Goal: Task Accomplishment & Management: Manage account settings

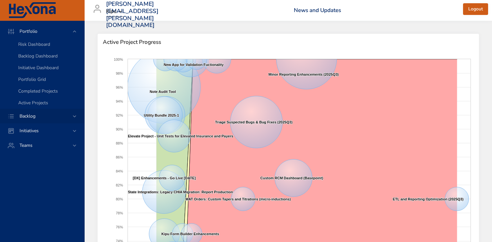
click at [54, 122] on div "Backlog" at bounding box center [42, 116] width 84 height 15
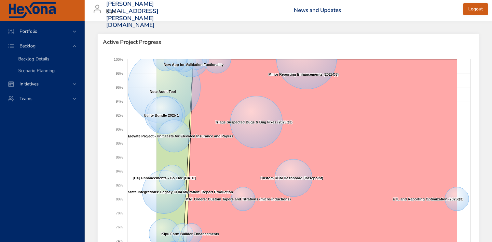
click at [61, 60] on div "Backlog Details" at bounding box center [48, 59] width 61 height 7
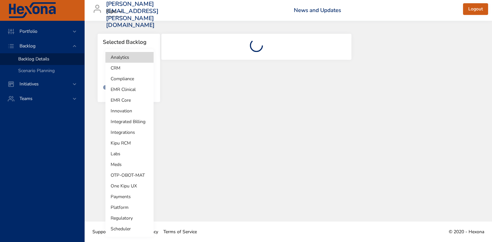
click at [150, 69] on body "Portfolio Backlog Backlog Details Scenario Planning Initiatives Teams [PERSON_N…" at bounding box center [246, 121] width 492 height 242
click at [124, 210] on li "Platform" at bounding box center [129, 207] width 48 height 11
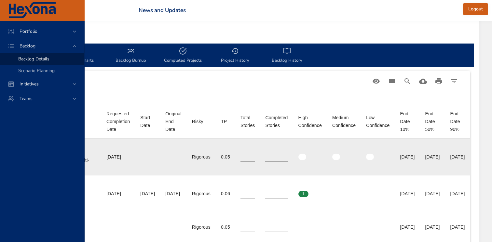
scroll to position [173, 320]
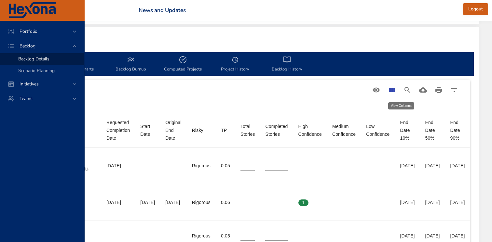
click at [391, 90] on icon "View Columns" at bounding box center [392, 90] width 8 height 8
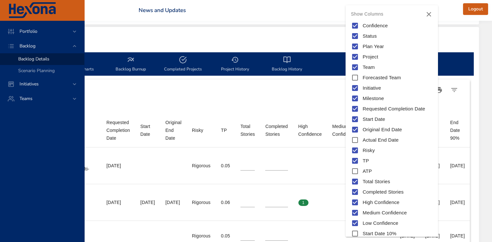
scroll to position [90, 0]
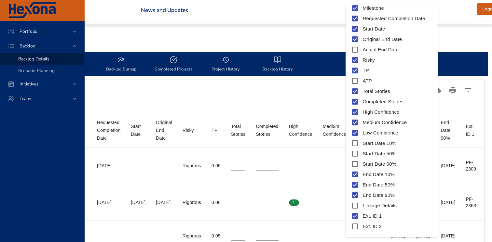
click at [330, 110] on div at bounding box center [246, 121] width 492 height 242
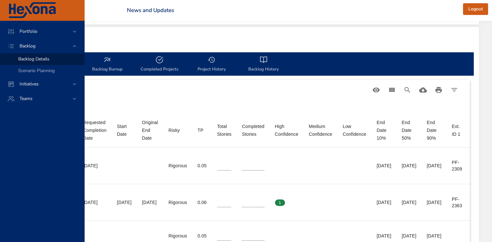
scroll to position [173, 343]
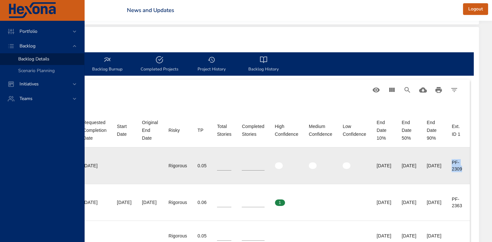
drag, startPoint x: 452, startPoint y: 162, endPoint x: 466, endPoint y: 170, distance: 15.7
click at [466, 170] on td "Ext. ID 1 PF-2309" at bounding box center [457, 166] width 23 height 37
copy div "PF-2309"
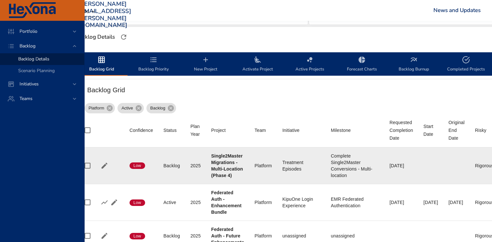
scroll to position [173, 0]
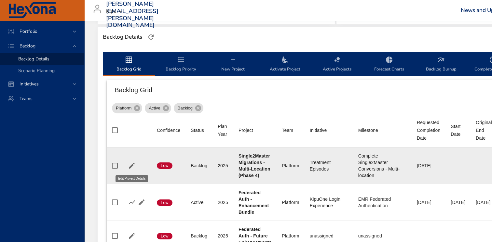
click at [133, 166] on icon "button" at bounding box center [132, 166] width 8 height 8
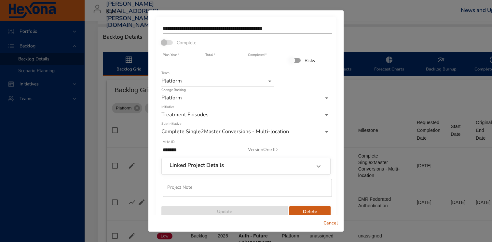
click at [242, 66] on input "*" at bounding box center [224, 63] width 39 height 10
type input "*"
click at [241, 65] on input "*" at bounding box center [224, 63] width 39 height 10
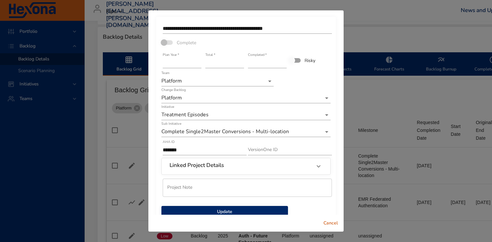
click at [165, 42] on span at bounding box center [167, 42] width 11 height 5
click at [166, 41] on span at bounding box center [167, 42] width 11 height 5
click at [168, 42] on span at bounding box center [167, 42] width 11 height 5
click at [165, 41] on span at bounding box center [167, 42] width 11 height 5
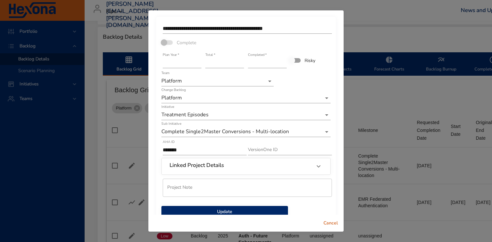
click at [165, 41] on span at bounding box center [167, 42] width 11 height 5
click at [165, 45] on span at bounding box center [167, 42] width 11 height 5
click at [168, 45] on span at bounding box center [167, 42] width 11 height 5
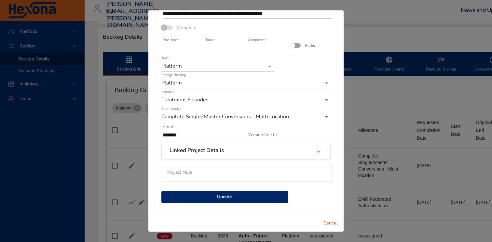
click at [225, 196] on span "Update" at bounding box center [225, 197] width 116 height 8
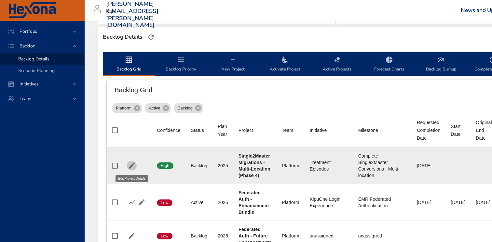
click at [133, 168] on icon "button" at bounding box center [132, 166] width 8 height 8
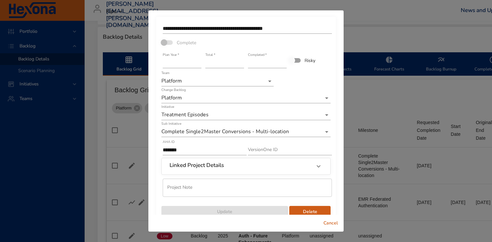
click at [165, 41] on span at bounding box center [167, 42] width 11 height 5
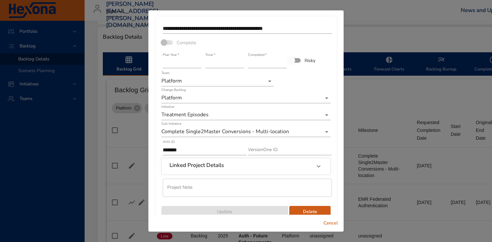
click at [165, 41] on span at bounding box center [167, 42] width 11 height 5
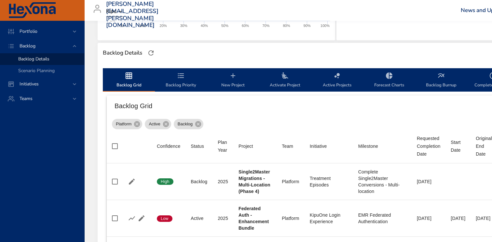
scroll to position [170, 0]
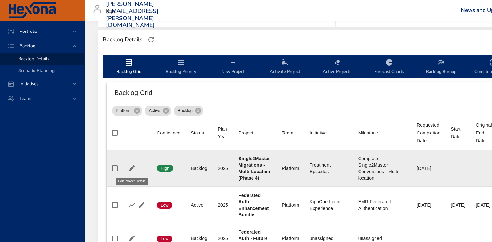
click at [132, 165] on icon "button" at bounding box center [132, 169] width 8 height 8
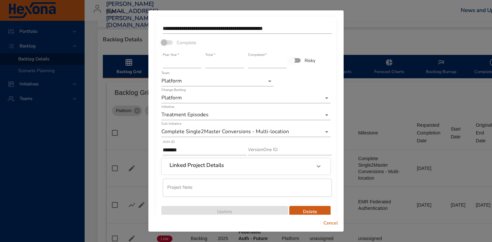
click at [165, 41] on span at bounding box center [167, 42] width 11 height 5
click at [165, 48] on span at bounding box center [167, 42] width 19 height 12
click at [165, 46] on span at bounding box center [167, 42] width 19 height 12
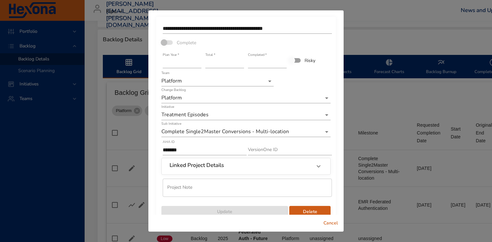
click at [165, 46] on span at bounding box center [167, 42] width 19 height 12
click at [322, 222] on button "Cancel" at bounding box center [330, 224] width 21 height 12
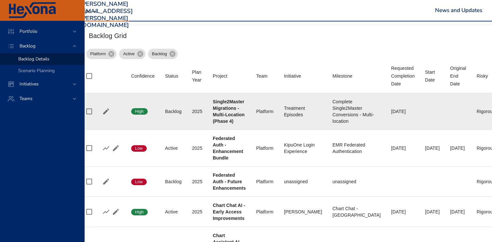
scroll to position [227, 0]
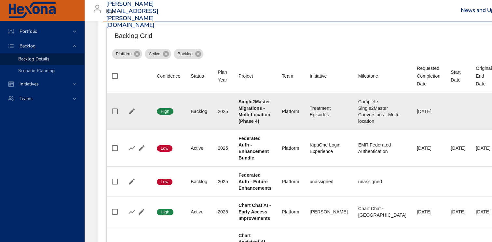
click at [131, 111] on icon "button" at bounding box center [132, 112] width 6 height 6
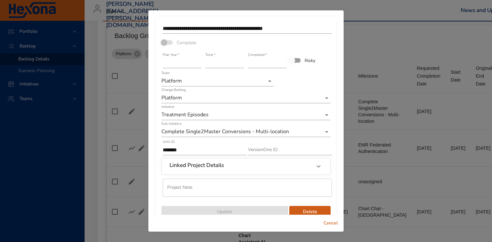
click at [330, 224] on span "Cancel" at bounding box center [331, 224] width 16 height 8
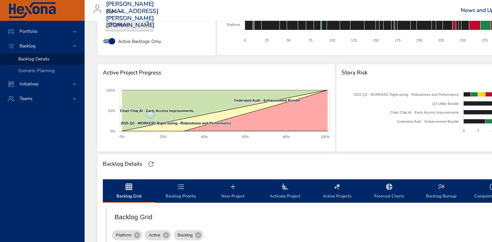
scroll to position [50, 0]
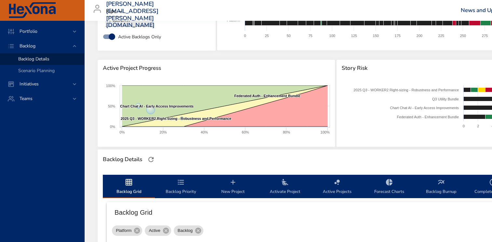
click at [283, 186] on span "Activate Project" at bounding box center [285, 187] width 44 height 17
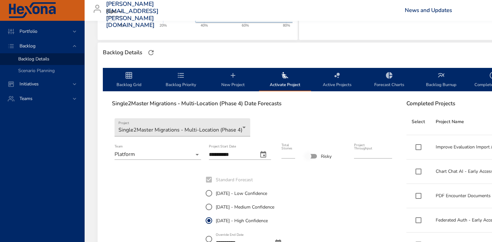
scroll to position [183, 0]
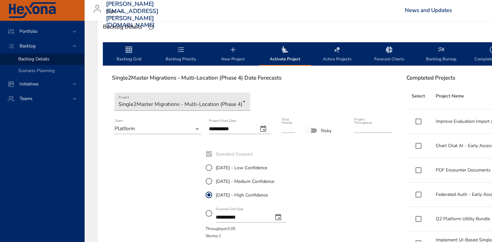
click at [263, 130] on icon "change date" at bounding box center [263, 129] width 8 height 8
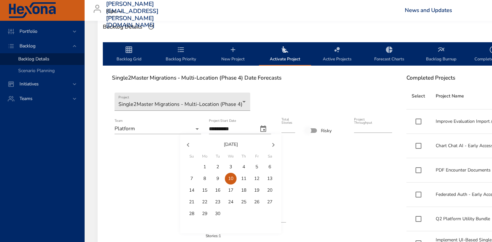
click at [186, 143] on icon "button" at bounding box center [188, 145] width 8 height 8
click at [195, 166] on span "1" at bounding box center [192, 167] width 12 height 7
type input "**********"
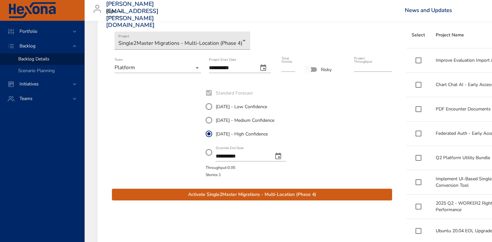
scroll to position [253, 0]
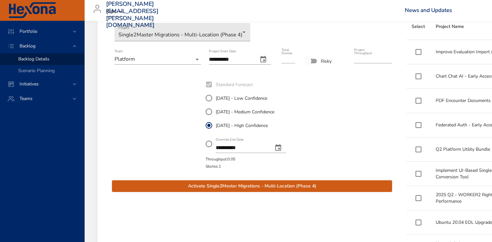
click at [216, 186] on span "Activate Single2Master Migrations - Multi-Location (Phase 4)" at bounding box center [252, 187] width 270 height 8
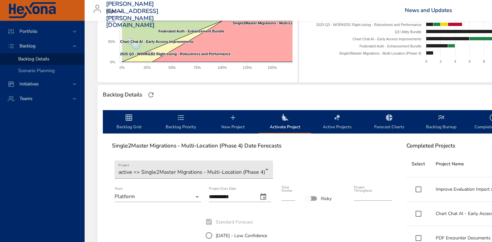
scroll to position [111, 0]
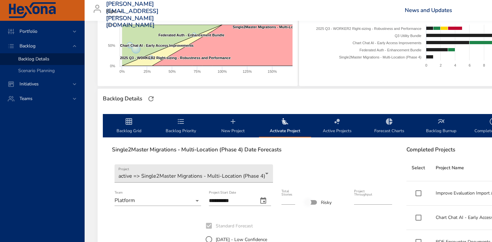
click at [130, 126] on span "Backlog Grid" at bounding box center [129, 126] width 44 height 17
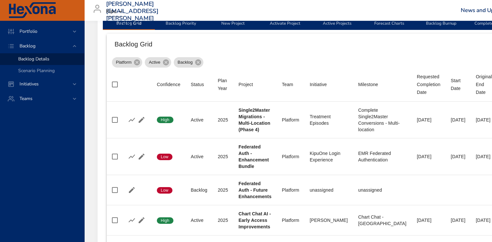
scroll to position [252, 0]
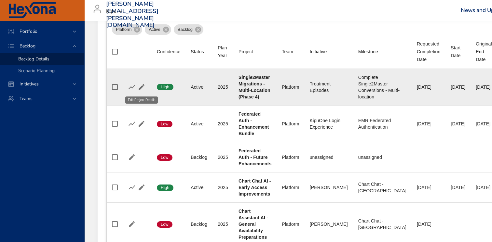
click at [139, 83] on icon "button" at bounding box center [142, 87] width 8 height 8
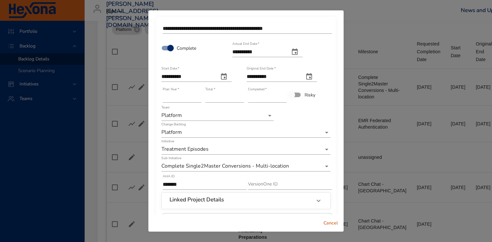
click at [299, 54] on icon "actual end date" at bounding box center [295, 52] width 8 height 8
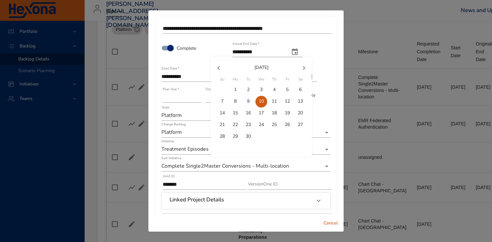
click at [222, 69] on icon "button" at bounding box center [219, 68] width 8 height 8
click at [233, 98] on button "4" at bounding box center [235, 102] width 12 height 12
type input "**********"
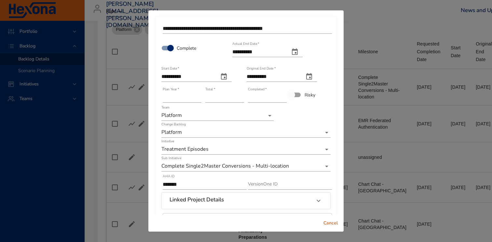
scroll to position [49, 0]
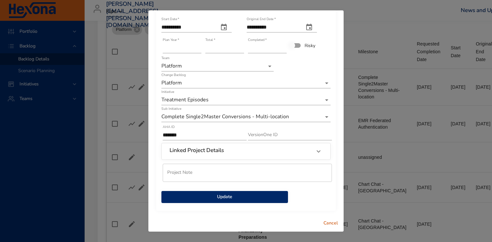
click at [265, 192] on button "Update" at bounding box center [224, 197] width 127 height 12
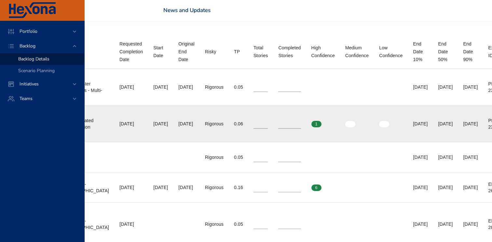
scroll to position [252, 343]
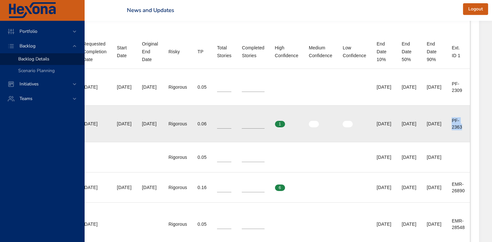
drag, startPoint x: 451, startPoint y: 120, endPoint x: 463, endPoint y: 128, distance: 13.6
click at [463, 128] on td "Ext. ID 1 PF-2363" at bounding box center [457, 123] width 23 height 37
copy div "PF-2363"
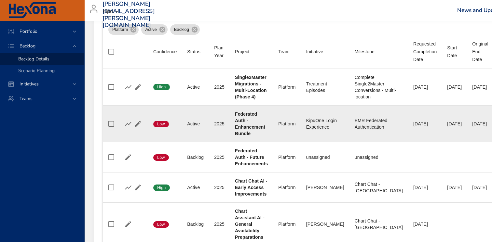
scroll to position [252, 0]
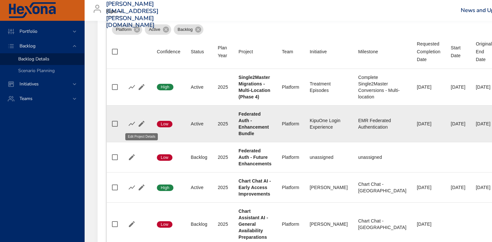
click at [142, 124] on icon "button" at bounding box center [142, 124] width 6 height 6
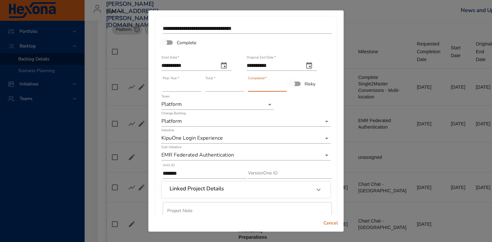
click at [282, 85] on input "*" at bounding box center [267, 86] width 39 height 10
click at [282, 89] on input "*" at bounding box center [267, 86] width 39 height 10
type input "*"
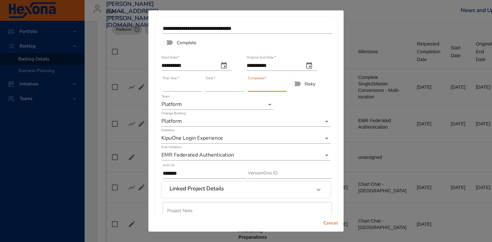
click at [283, 89] on input "*" at bounding box center [267, 86] width 39 height 10
click at [241, 84] on input "*" at bounding box center [224, 86] width 39 height 10
type input "*"
click at [242, 87] on input "*" at bounding box center [224, 86] width 39 height 10
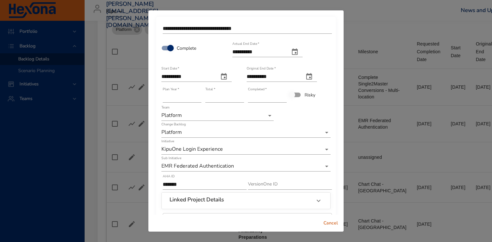
click at [261, 50] on input "**********" at bounding box center [258, 52] width 52 height 10
click at [297, 52] on icon "actual end date" at bounding box center [295, 52] width 8 height 8
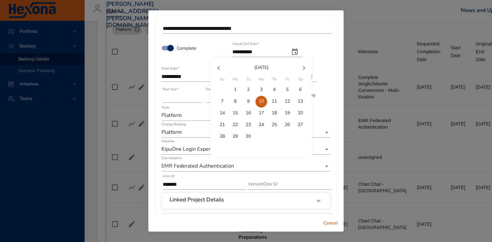
click at [299, 92] on p "6" at bounding box center [300, 90] width 3 height 7
type input "**********"
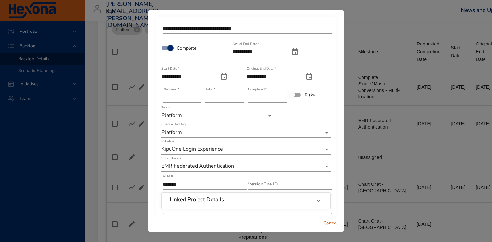
scroll to position [49, 0]
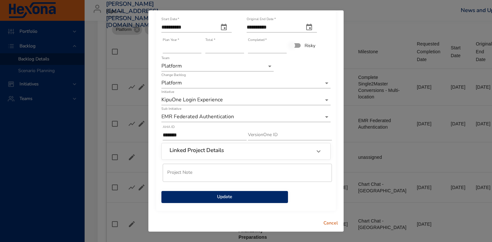
click at [224, 193] on span "Update" at bounding box center [225, 197] width 116 height 8
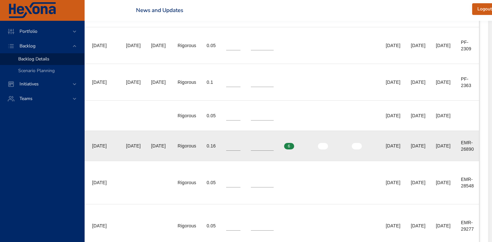
scroll to position [293, 343]
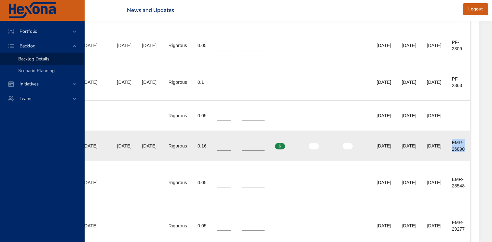
drag, startPoint x: 450, startPoint y: 143, endPoint x: 465, endPoint y: 152, distance: 17.2
click at [465, 152] on td "Ext. ID 1 EMR-26890" at bounding box center [457, 146] width 23 height 30
copy div "EMR-26890"
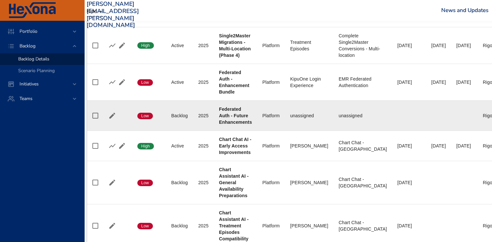
scroll to position [293, 19]
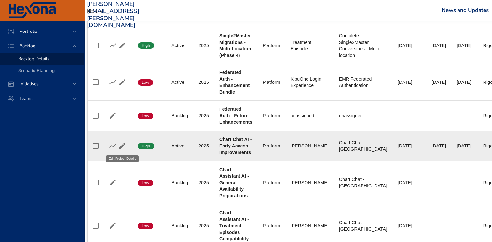
click at [122, 144] on icon "button" at bounding box center [122, 146] width 8 height 8
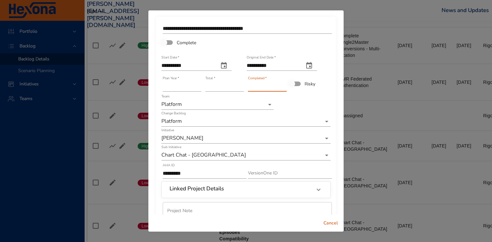
click at [283, 85] on input "*" at bounding box center [267, 86] width 39 height 10
type input "*"
click at [283, 85] on input "*" at bounding box center [267, 86] width 39 height 10
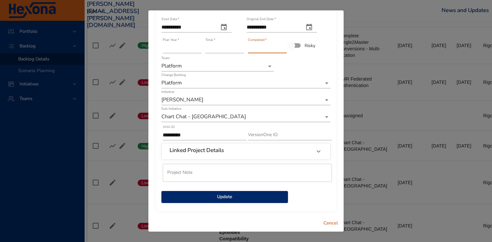
click at [225, 194] on span "Update" at bounding box center [225, 197] width 116 height 8
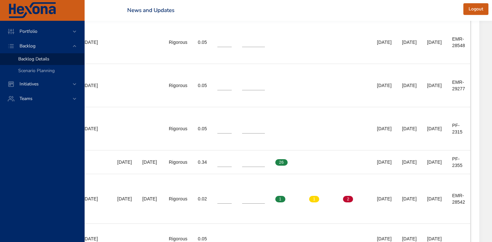
scroll to position [434, 343]
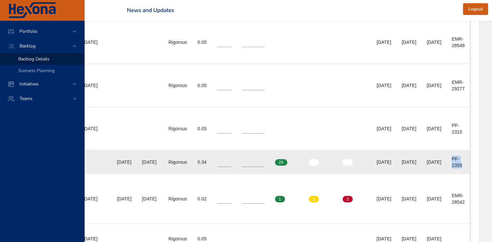
drag, startPoint x: 452, startPoint y: 158, endPoint x: 465, endPoint y: 167, distance: 15.4
click at [465, 167] on td "Ext. ID 1 PF-2355" at bounding box center [457, 163] width 23 height 24
copy div "PF-2355"
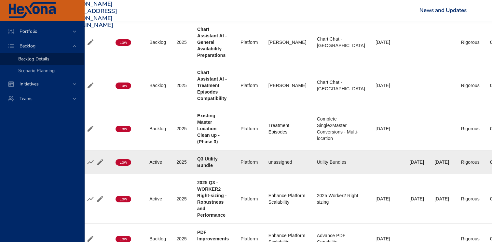
scroll to position [434, 0]
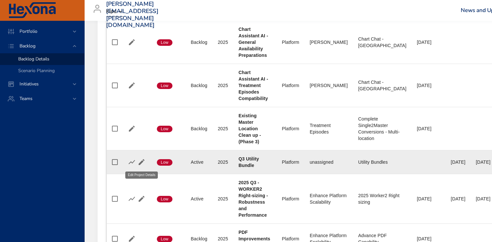
click at [144, 165] on icon "button" at bounding box center [142, 162] width 8 height 8
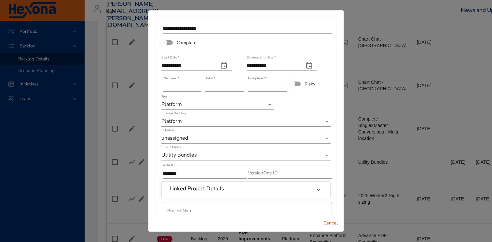
click at [285, 85] on input "**" at bounding box center [267, 86] width 39 height 10
type input "**"
click at [285, 85] on input "**" at bounding box center [267, 86] width 39 height 10
click at [241, 84] on input "**" at bounding box center [224, 86] width 39 height 10
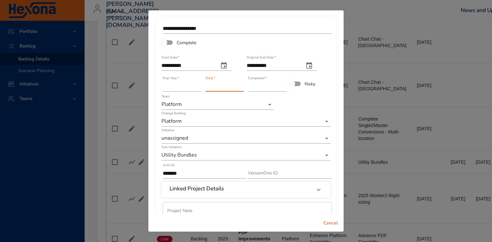
click at [241, 84] on input "**" at bounding box center [224, 86] width 39 height 10
type input "**"
click at [241, 84] on input "**" at bounding box center [224, 86] width 39 height 10
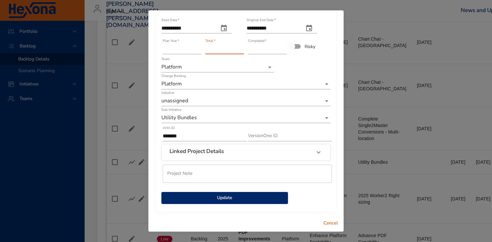
scroll to position [38, 0]
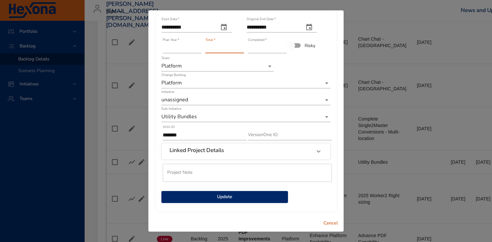
click at [220, 198] on span "Update" at bounding box center [225, 197] width 116 height 8
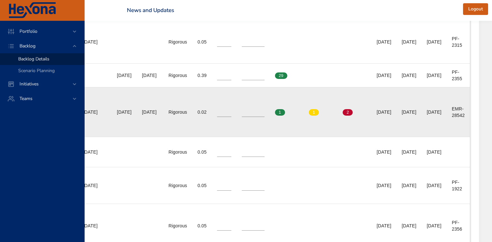
scroll to position [521, 343]
drag, startPoint x: 451, startPoint y: 109, endPoint x: 466, endPoint y: 116, distance: 16.2
click at [466, 116] on td "Ext. ID 1 EMR-28542" at bounding box center [457, 113] width 23 height 50
copy div "EMR-28542"
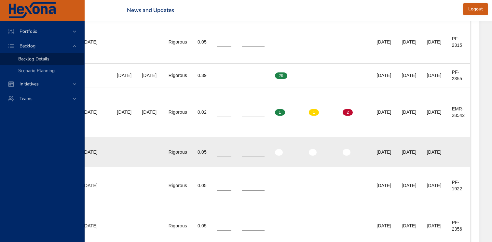
click at [304, 147] on td "Medium Confidence" at bounding box center [321, 152] width 34 height 30
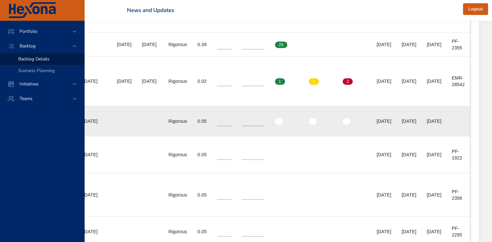
scroll to position [552, 343]
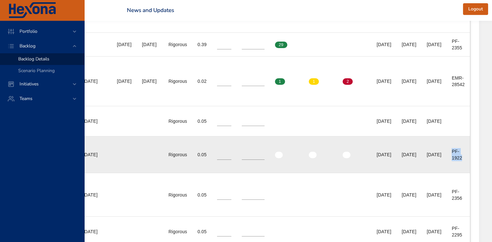
drag, startPoint x: 452, startPoint y: 152, endPoint x: 466, endPoint y: 161, distance: 16.7
click at [466, 161] on td "Ext. ID 1 PF-1922" at bounding box center [457, 155] width 23 height 37
copy div "PF-1922"
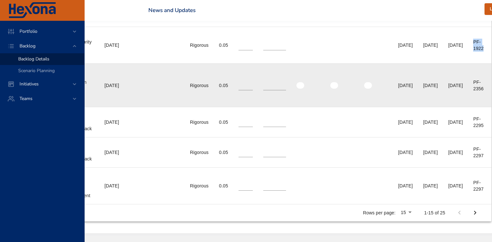
scroll to position [661, 343]
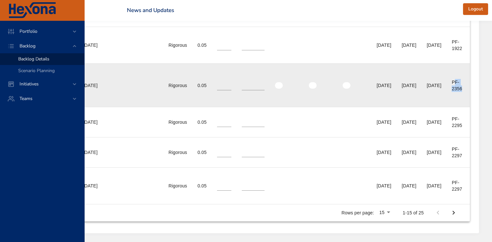
drag, startPoint x: 454, startPoint y: 82, endPoint x: 464, endPoint y: 88, distance: 11.8
click at [464, 88] on div "PF-2356" at bounding box center [458, 85] width 13 height 13
drag, startPoint x: 464, startPoint y: 88, endPoint x: 452, endPoint y: 82, distance: 13.7
click at [452, 82] on div "PF-2356" at bounding box center [458, 85] width 13 height 13
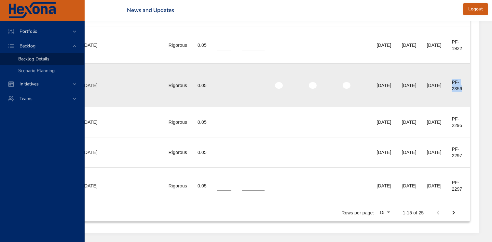
copy div "PF-2356"
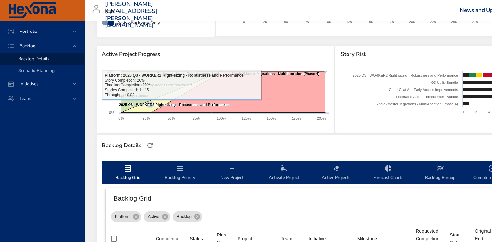
scroll to position [0, 1]
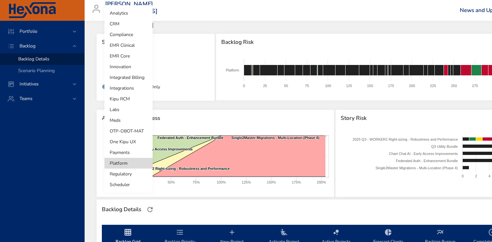
click at [138, 75] on body "Portfolio Backlog Backlog Details Scenario Planning Initiatives Teams [PERSON_N…" at bounding box center [245, 121] width 492 height 242
click at [125, 142] on li "One Kipu UX" at bounding box center [128, 142] width 48 height 11
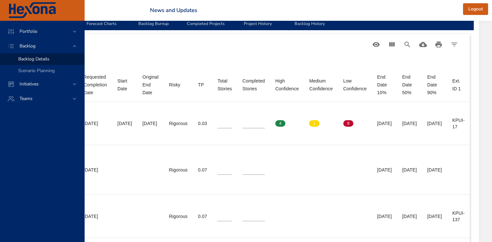
scroll to position [218, 329]
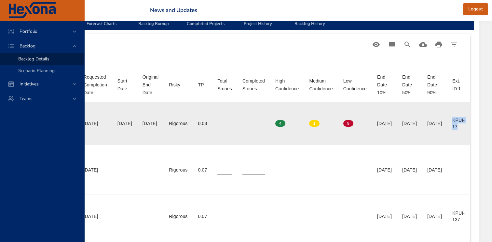
drag, startPoint x: 453, startPoint y: 119, endPoint x: 460, endPoint y: 129, distance: 12.0
click at [460, 129] on div "KPUI-17" at bounding box center [458, 123] width 12 height 13
copy div "KPUI-17"
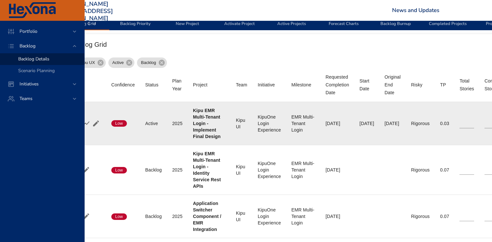
scroll to position [218, 0]
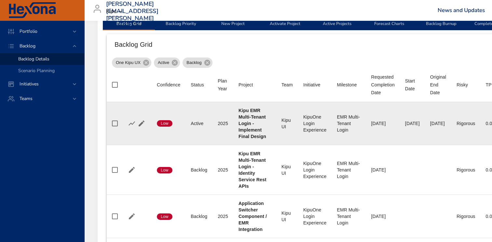
click at [142, 122] on icon "button" at bounding box center [142, 124] width 6 height 6
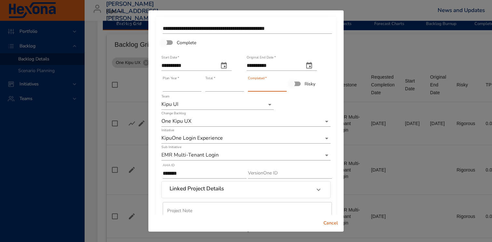
type input "*"
click at [282, 84] on input "*" at bounding box center [267, 86] width 39 height 10
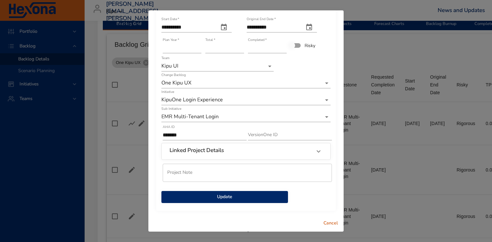
click at [275, 198] on span "Update" at bounding box center [225, 197] width 116 height 8
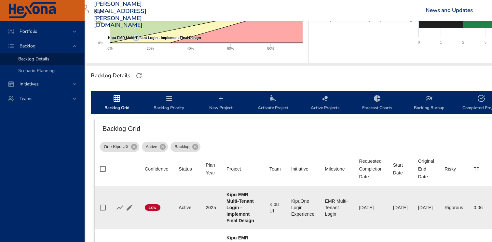
scroll to position [0, 12]
